Goal: Check status: Check status

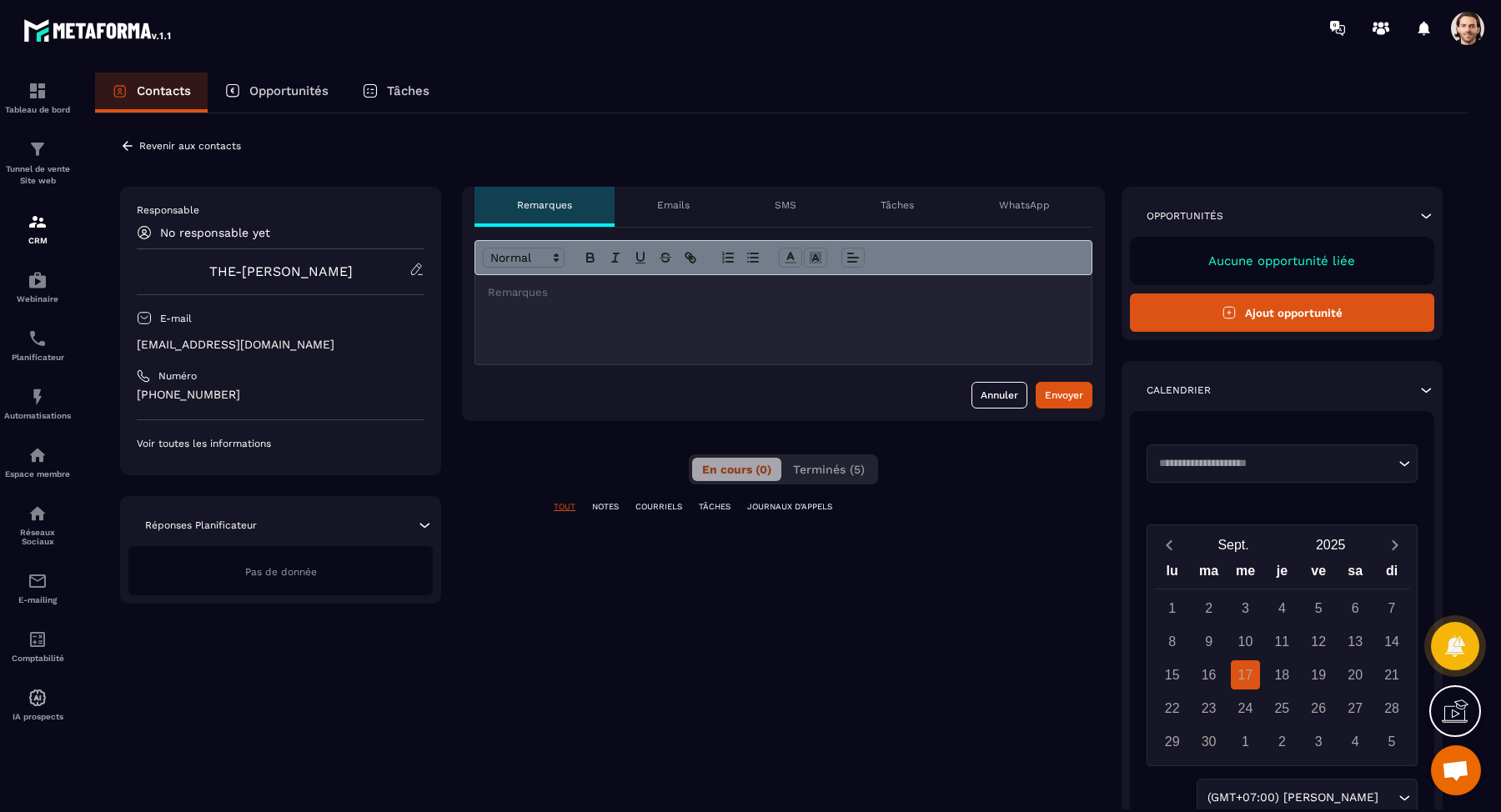
click at [848, 474] on span "Terminés (5)" at bounding box center [829, 469] width 71 height 13
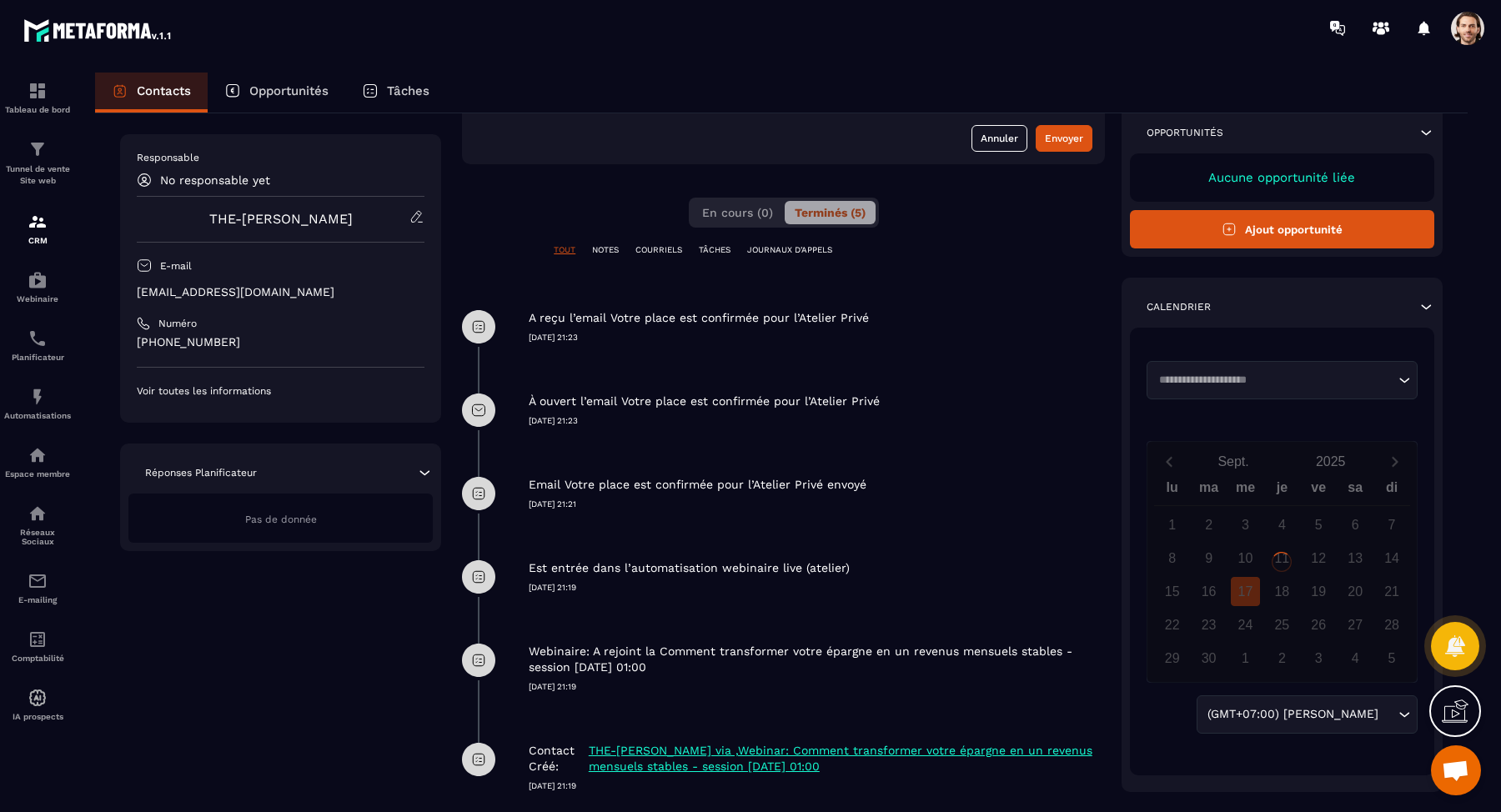
scroll to position [288, 0]
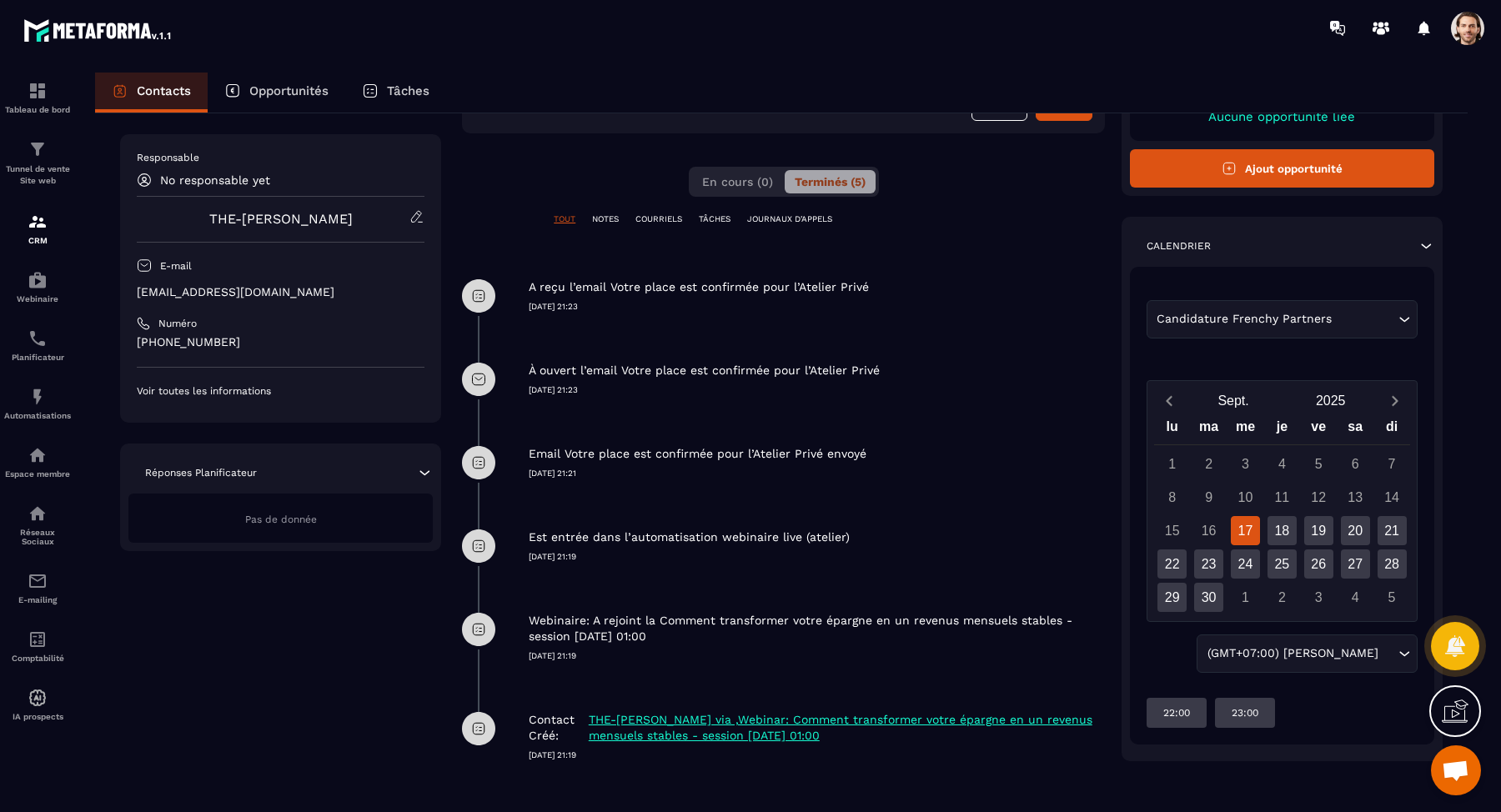
drag, startPoint x: 871, startPoint y: 288, endPoint x: 530, endPoint y: 285, distance: 341.0
click at [530, 285] on div "A reçu l’email Votre place est confirmée pour l’Atelier Privé" at bounding box center [817, 287] width 577 height 16
click at [519, 255] on div at bounding box center [519, 255] width 0 height 0
click at [933, 373] on div "À ouvert l’email Votre place est confirmée pour l’Atelier Privé" at bounding box center [817, 370] width 577 height 16
drag, startPoint x: 889, startPoint y: 367, endPoint x: 528, endPoint y: 367, distance: 361.0
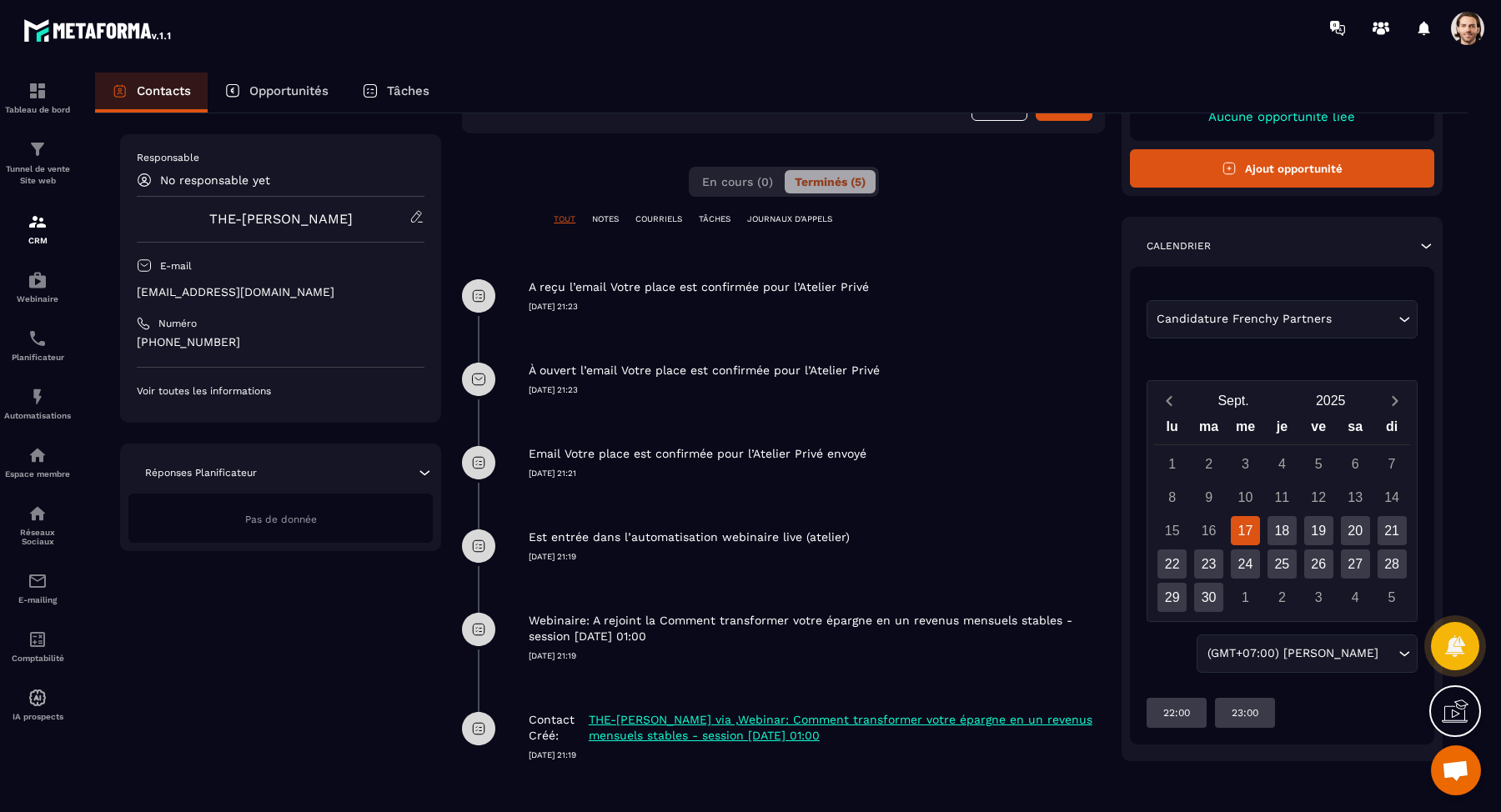
click at [529, 367] on div "À ouvert l’email Votre place est confirmée pour l’Atelier Privé" at bounding box center [817, 370] width 577 height 16
click at [517, 338] on div at bounding box center [517, 338] width 0 height 0
click at [615, 319] on div "A reçu l’email Votre place est confirmée pour l’Atelier Privé [DATE] 21:23" at bounding box center [783, 296] width 643 height 83
drag, startPoint x: 859, startPoint y: 533, endPoint x: 531, endPoint y: 535, distance: 328.0
click at [531, 535] on div "Est entrée dans l’automatisation webinaire live (atelier)" at bounding box center [817, 538] width 577 height 16
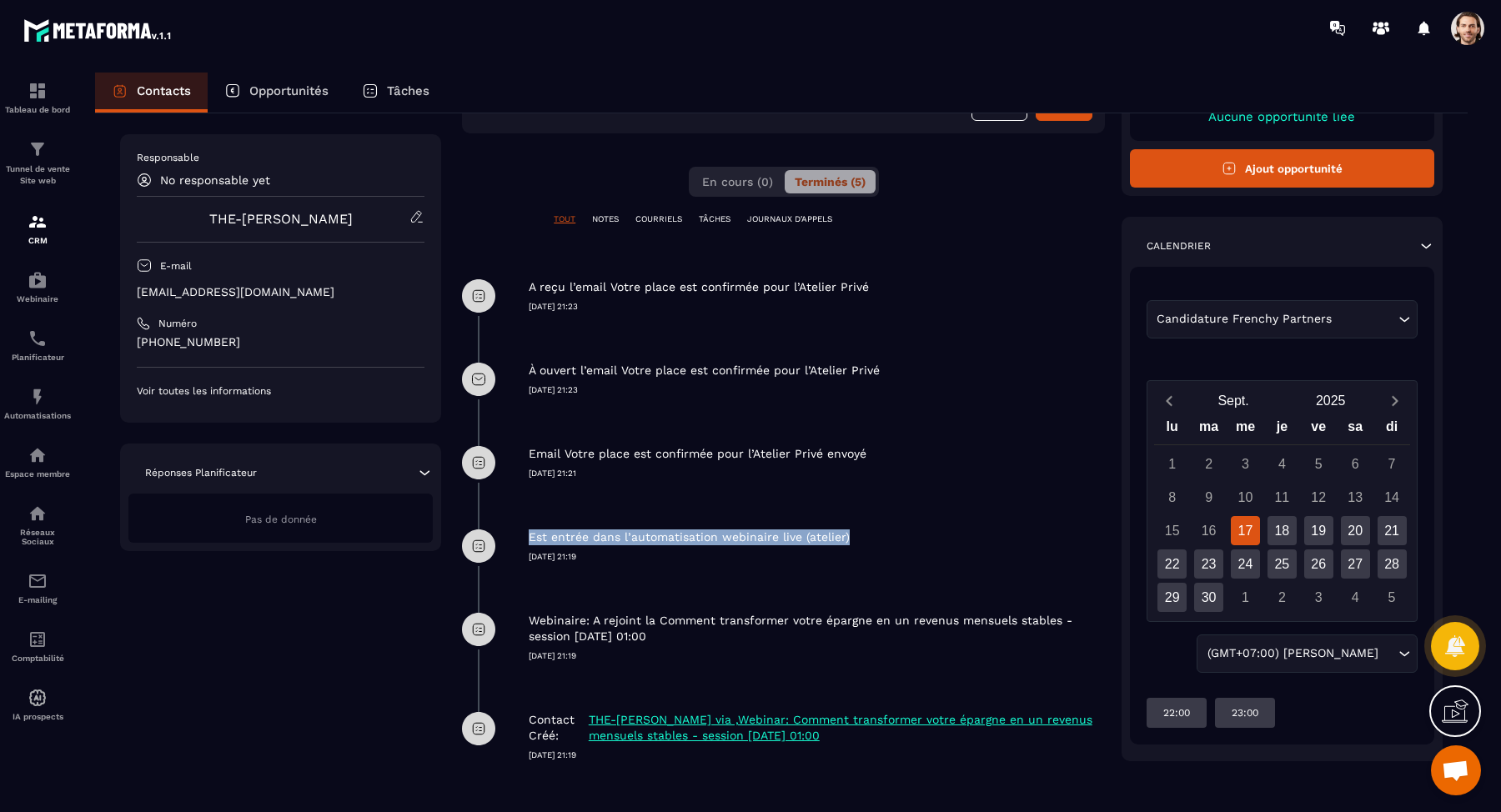
click at [520, 505] on div at bounding box center [520, 505] width 0 height 0
click at [895, 498] on div "Email Votre place est confirmée pour l’Atelier Privé envoyé [DATE] 21:21" at bounding box center [783, 463] width 643 height 83
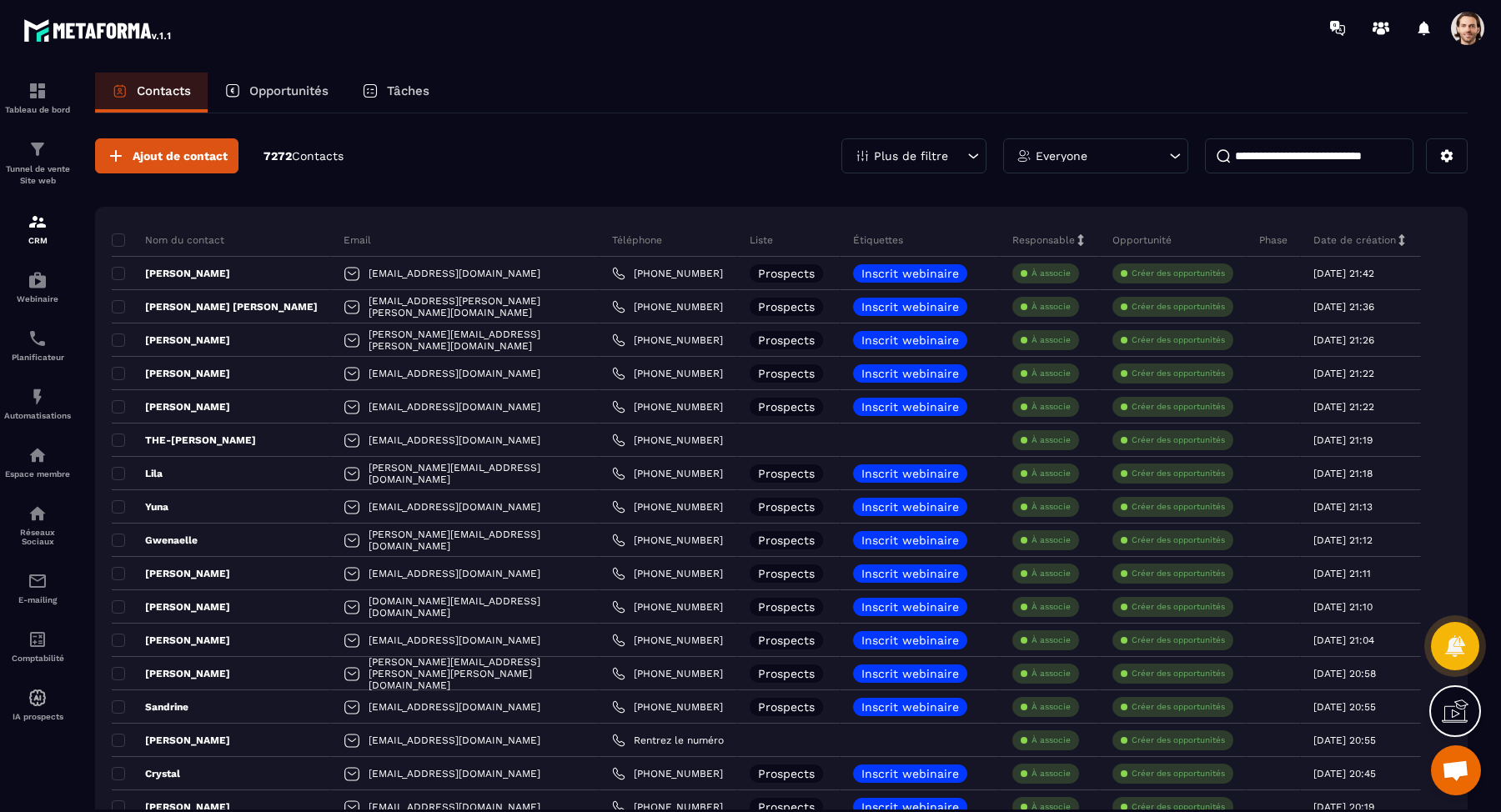
click at [1269, 151] on input at bounding box center [1309, 155] width 208 height 35
type input "*"
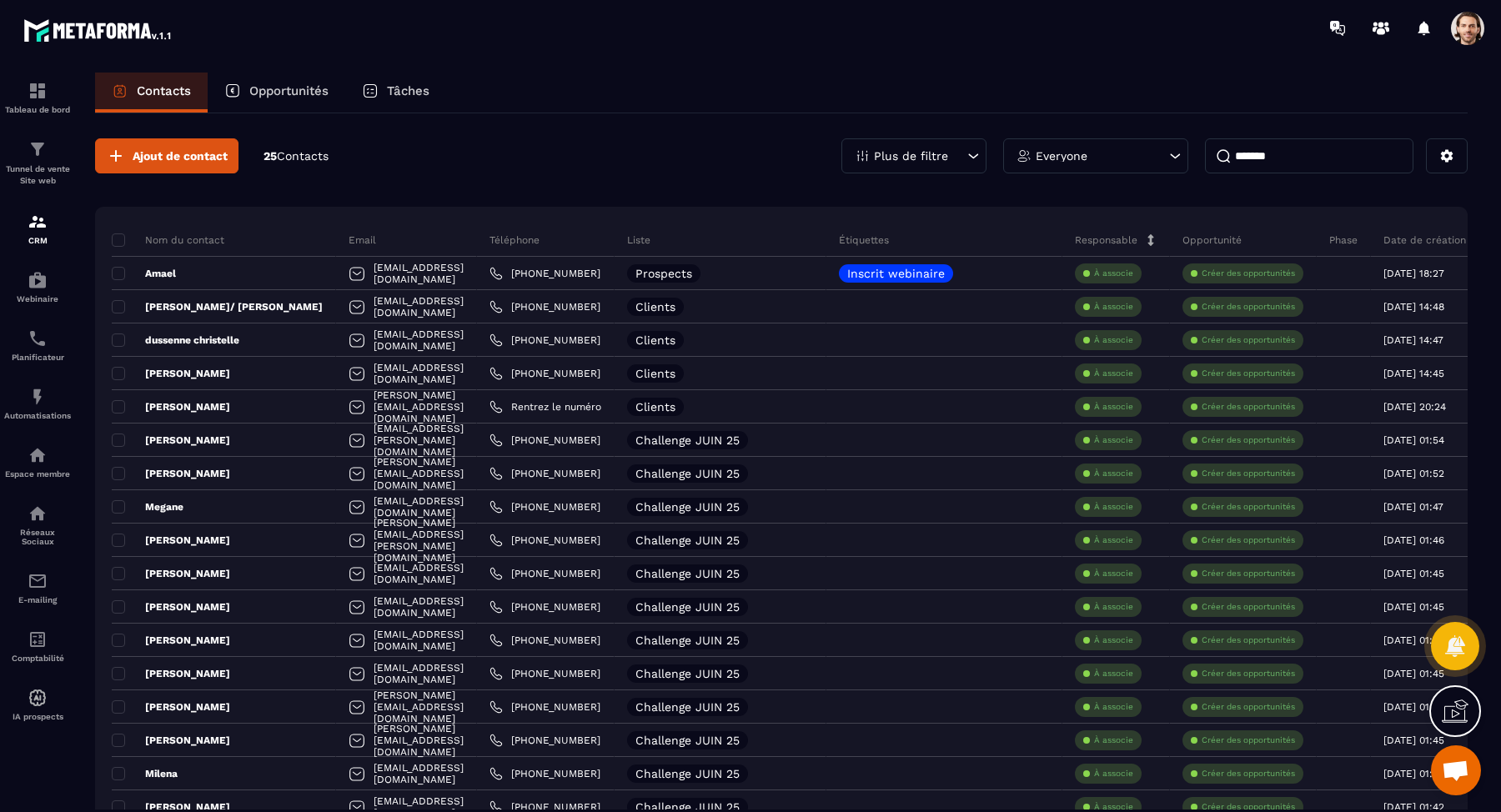
type input "********"
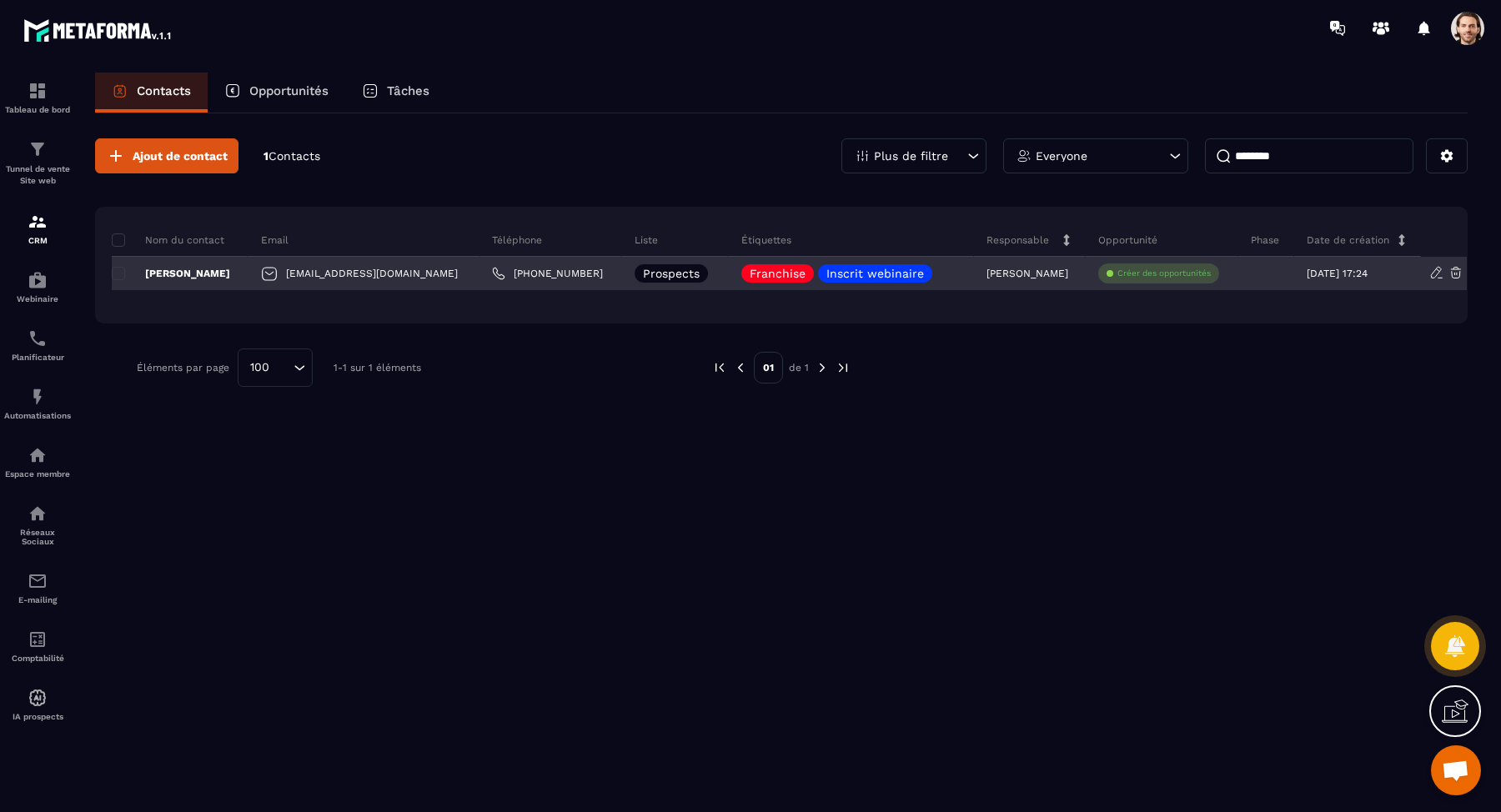
click at [162, 270] on p "[PERSON_NAME]" at bounding box center [171, 273] width 118 height 13
